Goal: Task Accomplishment & Management: Use online tool/utility

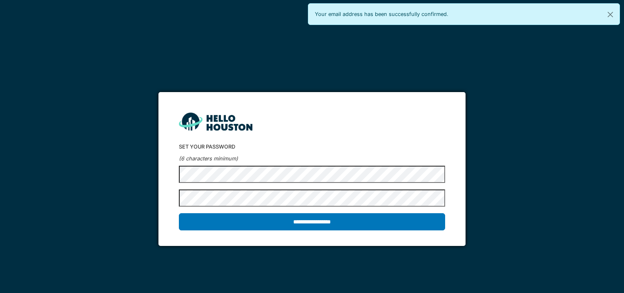
click at [179, 213] on input "**********" at bounding box center [312, 221] width 266 height 17
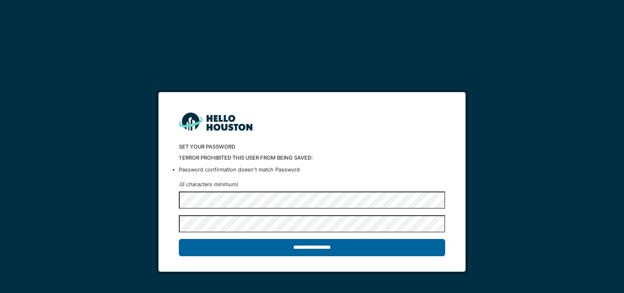
click at [315, 244] on input "**********" at bounding box center [312, 247] width 266 height 17
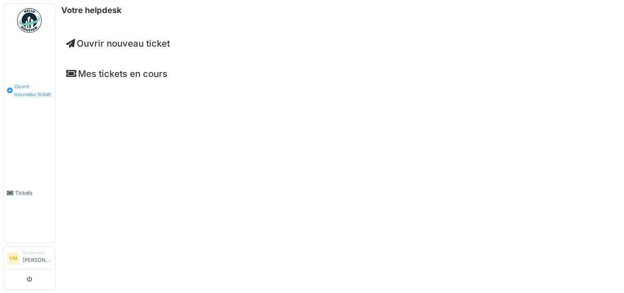
click at [28, 90] on span "Ouvrir nouveau ticket" at bounding box center [33, 91] width 38 height 16
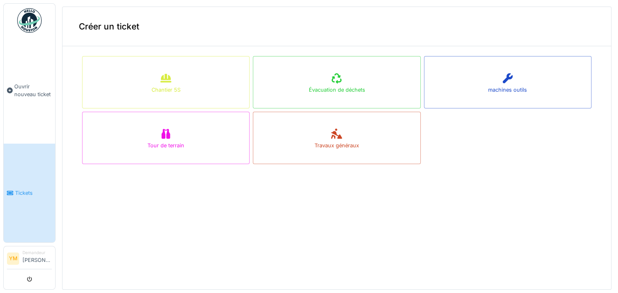
click at [24, 189] on span "Tickets" at bounding box center [33, 193] width 37 height 8
